Goal: Task Accomplishment & Management: Manage account settings

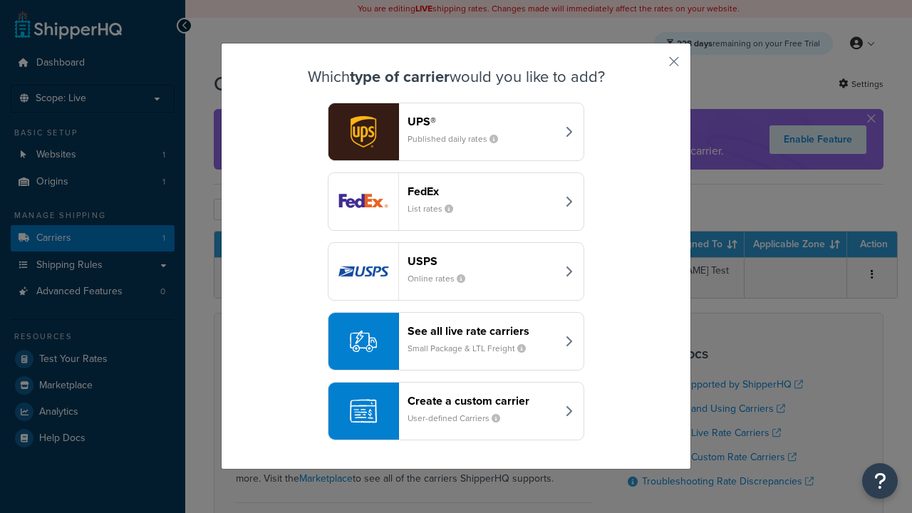
click at [481, 191] on header "FedEx" at bounding box center [481, 191] width 149 height 14
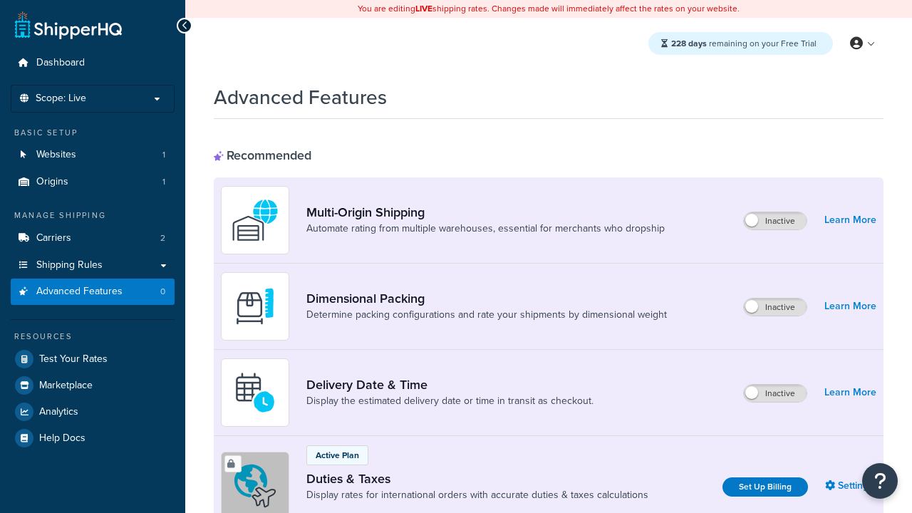
scroll to position [462, 0]
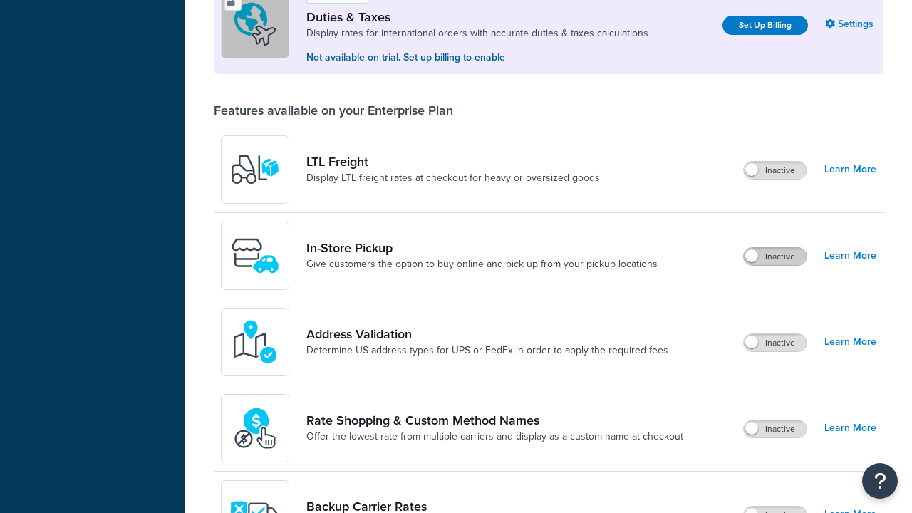
click at [775, 256] on label "Inactive" at bounding box center [775, 256] width 63 height 17
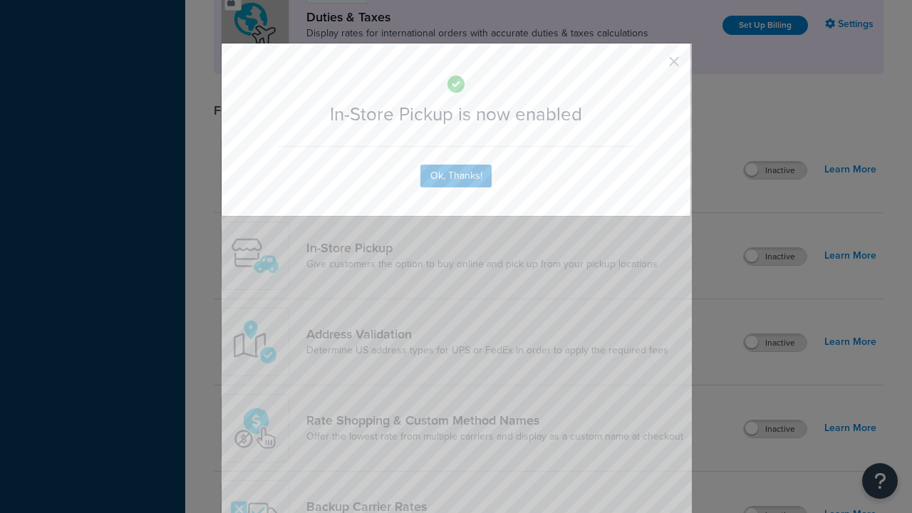
click at [652, 66] on button "button" at bounding box center [653, 67] width 4 height 4
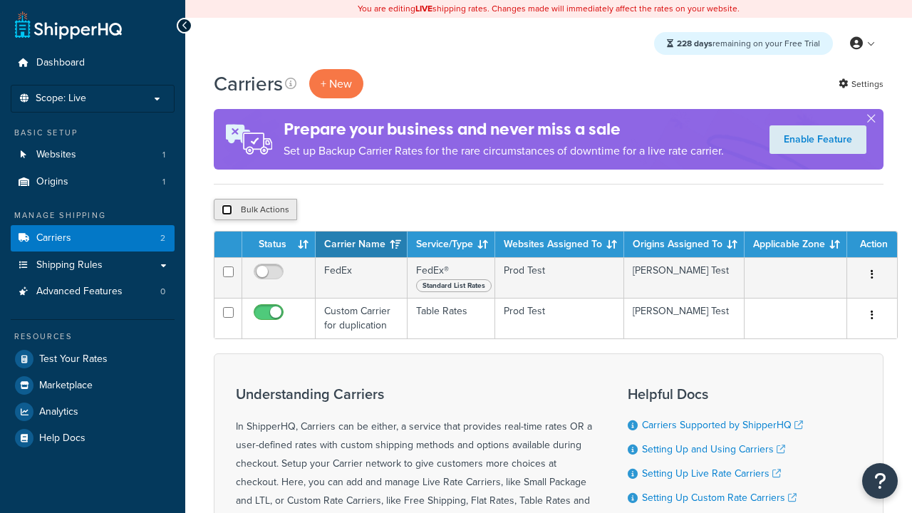
click at [227, 210] on input "checkbox" at bounding box center [227, 209] width 11 height 11
checkbox input "true"
click at [0, 0] on button "Delete" at bounding box center [0, 0] width 0 height 0
